Goal: Check status: Check status

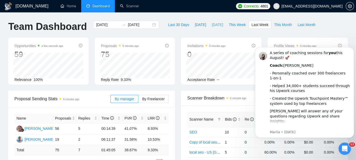
click at [212, 26] on span "[DATE]" at bounding box center [217, 25] width 11 height 6
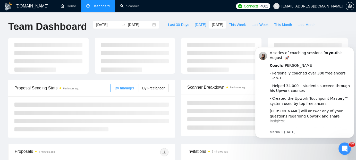
type input "2025-08-26"
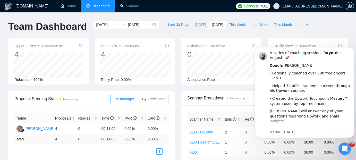
click at [195, 24] on span "[DATE]" at bounding box center [200, 25] width 11 height 6
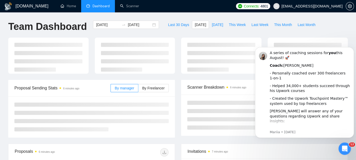
type input "2025-08-27"
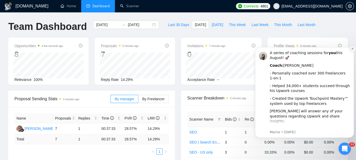
click at [353, 49] on icon "Dismiss notification" at bounding box center [352, 49] width 2 height 2
